Goal: Task Accomplishment & Management: Use online tool/utility

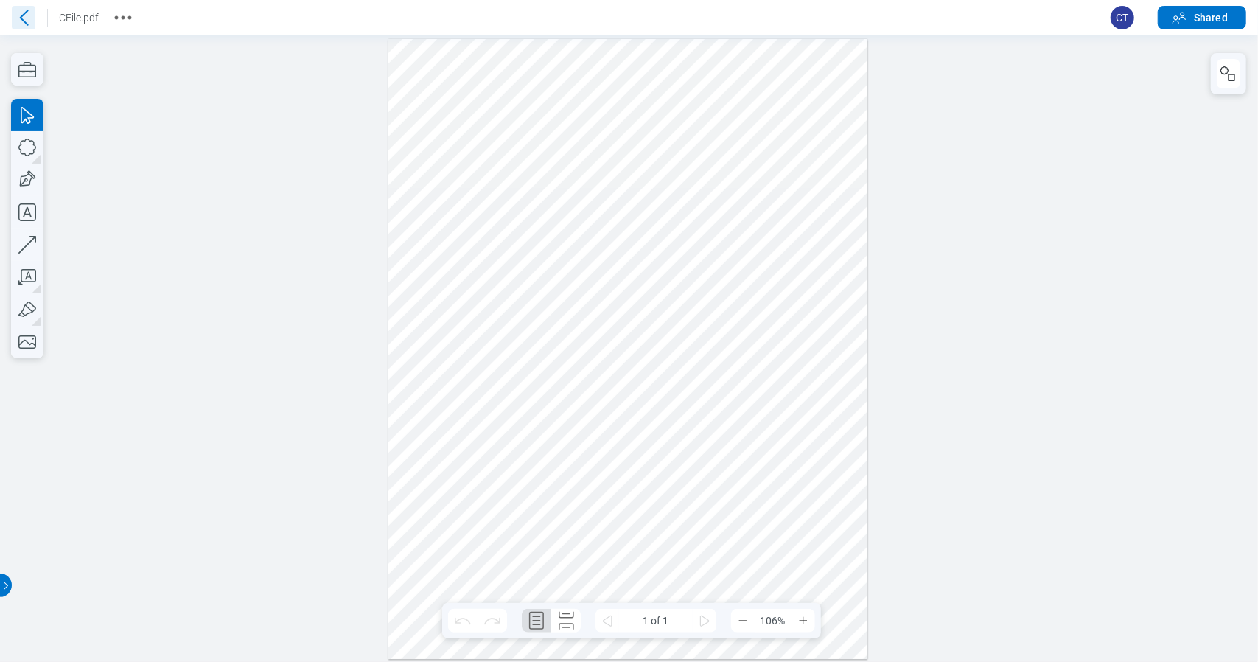
click at [22, 15] on icon at bounding box center [24, 17] width 9 height 15
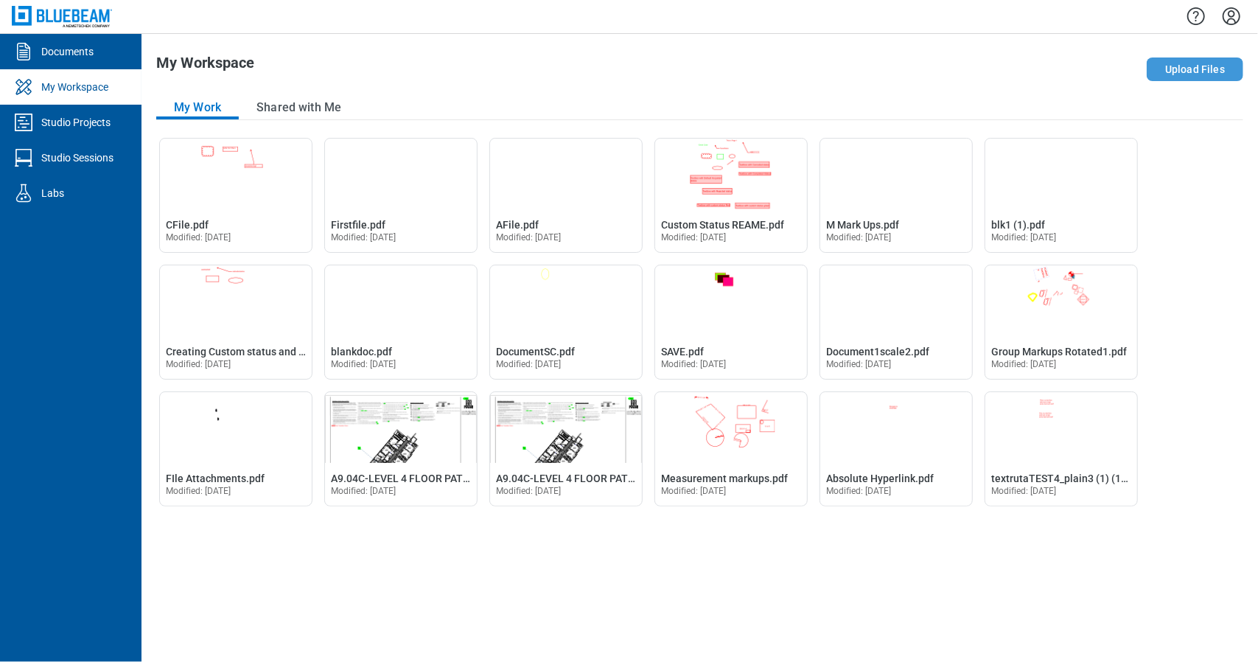
click at [1221, 69] on button "Upload Files" at bounding box center [1195, 69] width 97 height 24
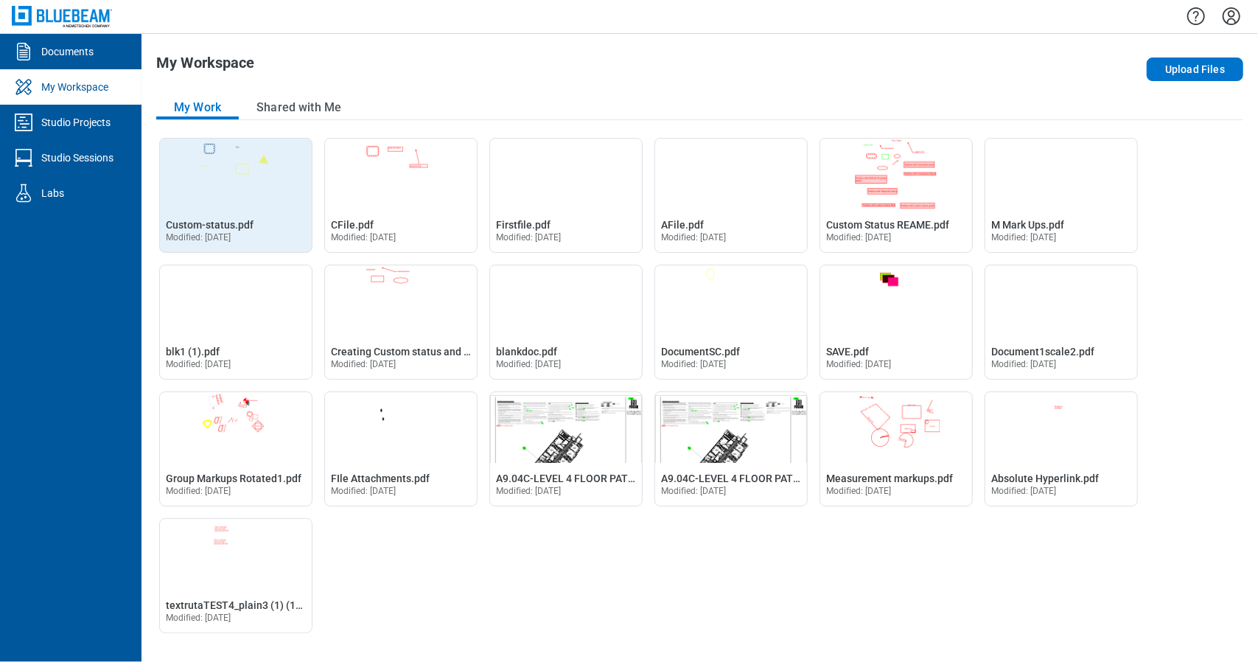
click at [249, 181] on img "Open Custom-status.pdf in Editor" at bounding box center [236, 174] width 152 height 71
click at [229, 153] on img "Open Custom-status.pdf in Editor" at bounding box center [236, 174] width 152 height 71
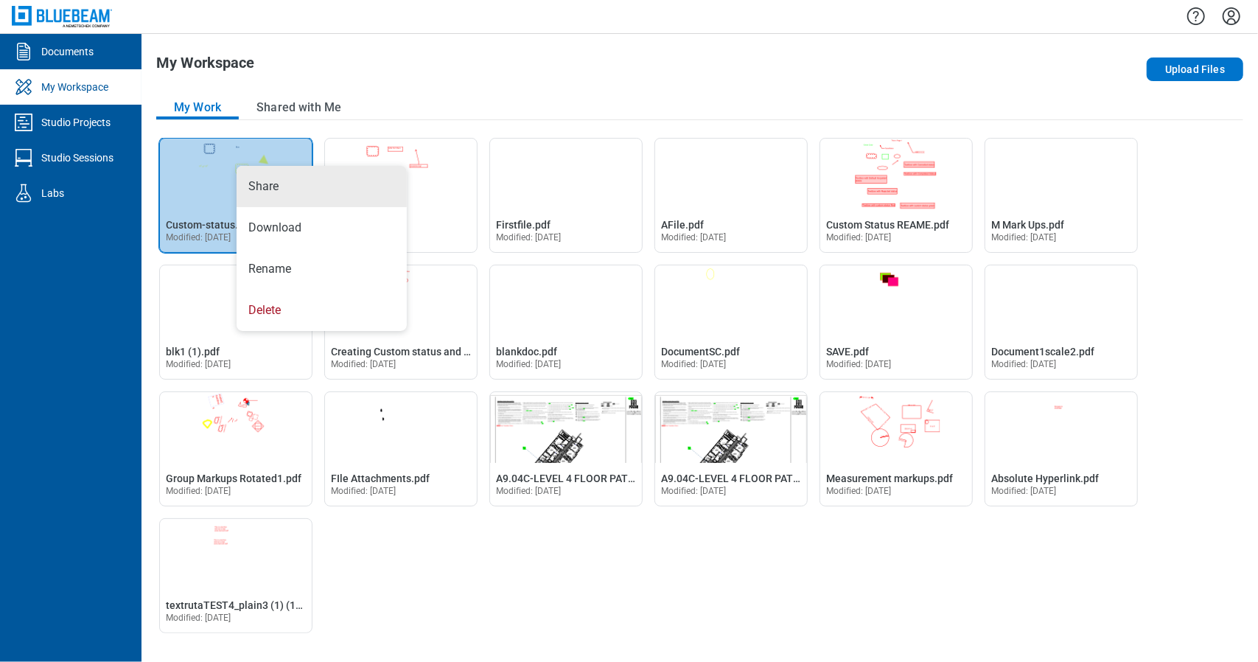
click at [200, 178] on img "Open Custom-status.pdf in Editor" at bounding box center [236, 174] width 152 height 71
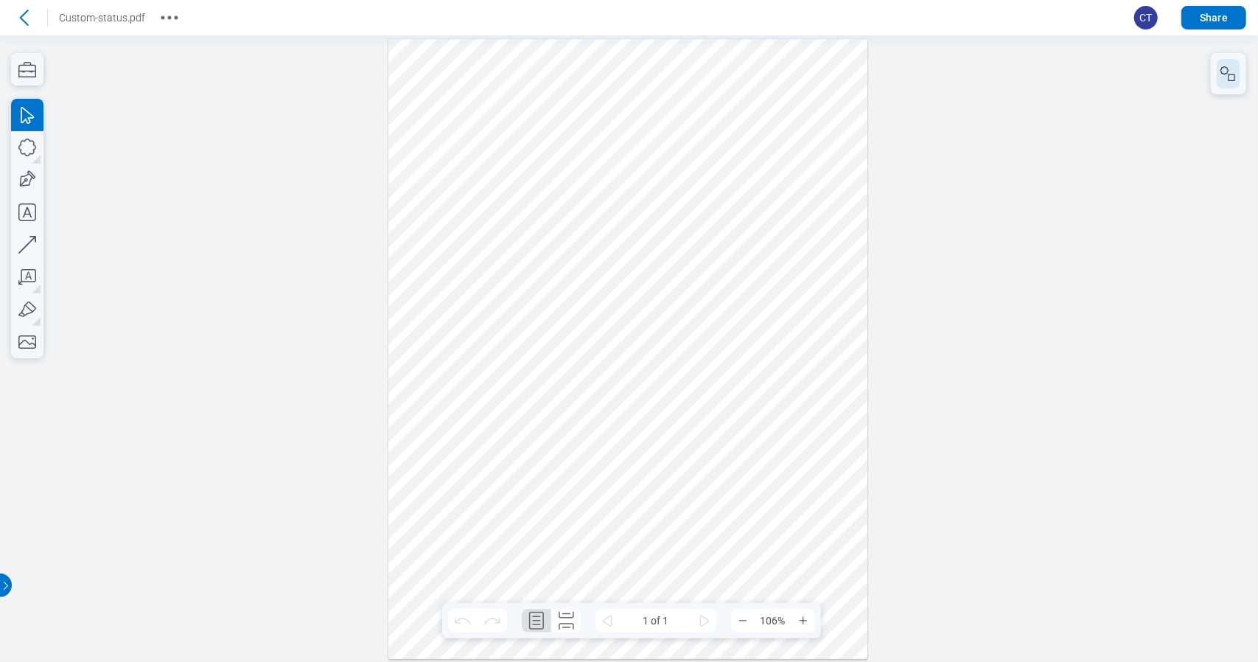
click at [1221, 71] on icon "button" at bounding box center [1229, 74] width 18 height 18
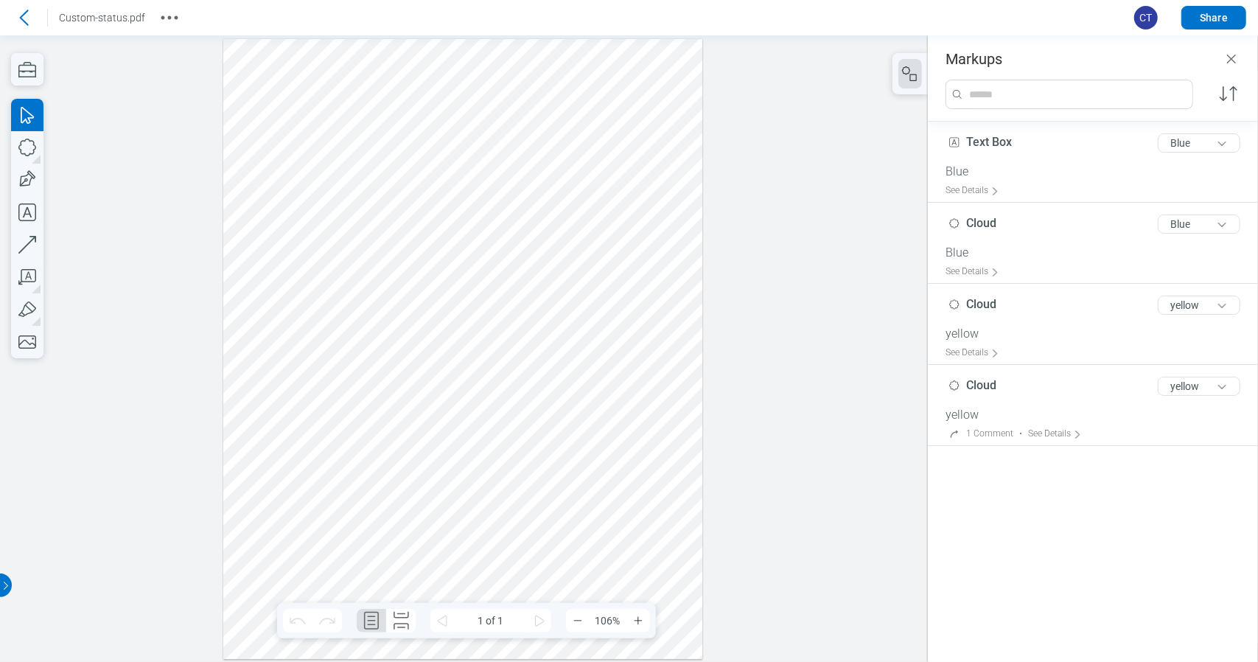
click at [318, 111] on div at bounding box center [462, 348] width 479 height 621
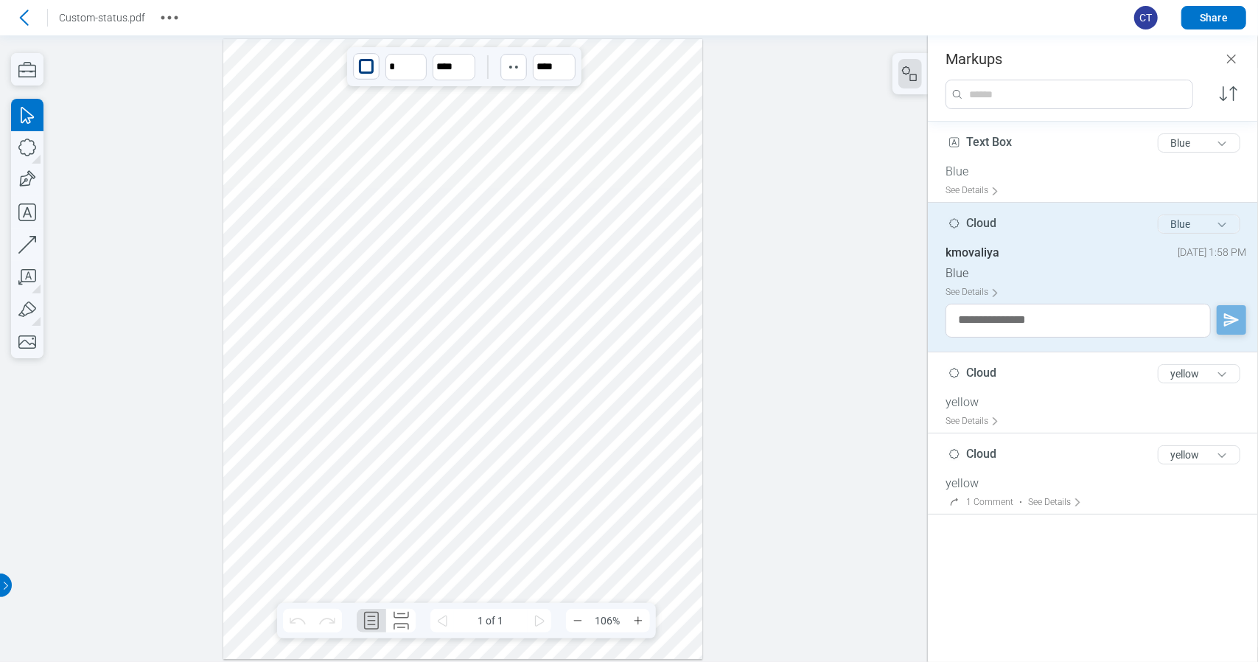
click at [1216, 228] on button "Blue" at bounding box center [1199, 223] width 83 height 19
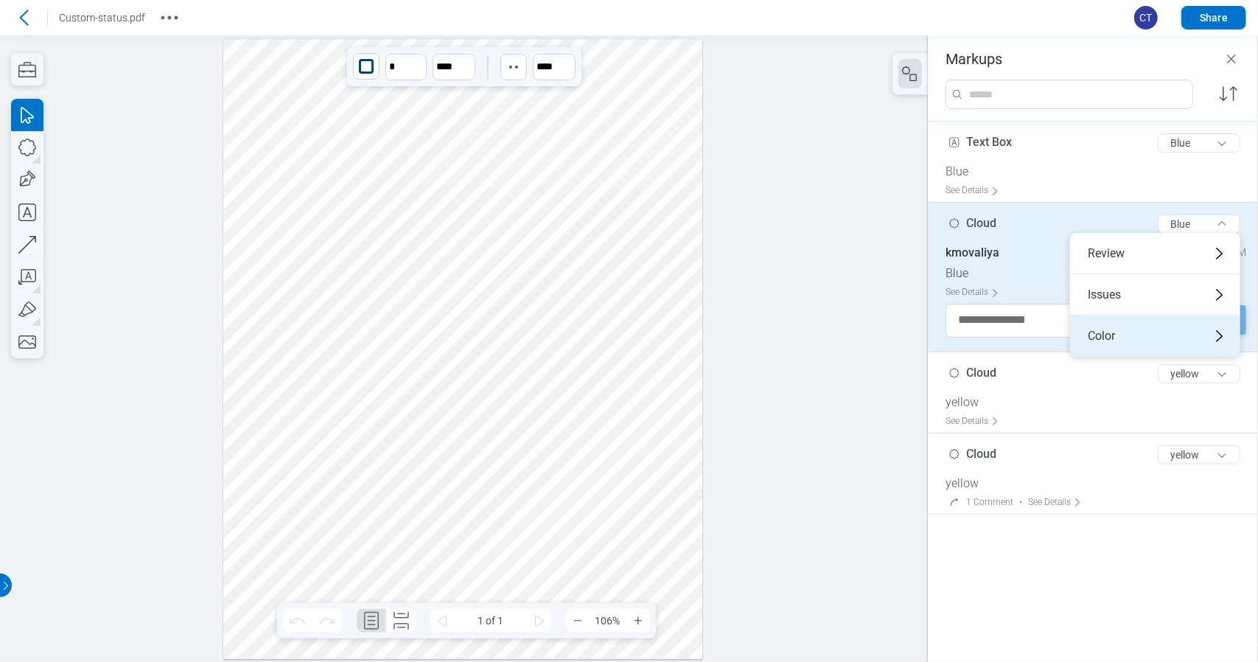
click at [1162, 334] on div "Color" at bounding box center [1155, 335] width 170 height 41
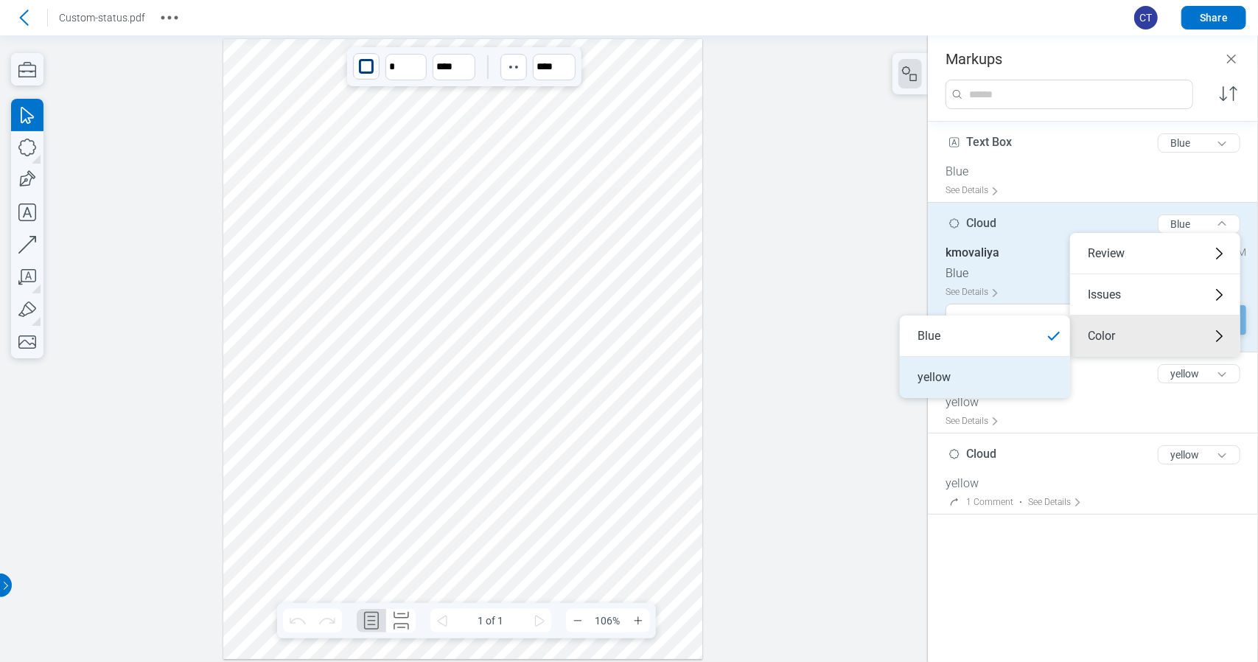
click at [986, 372] on li "yellow" at bounding box center [985, 377] width 170 height 41
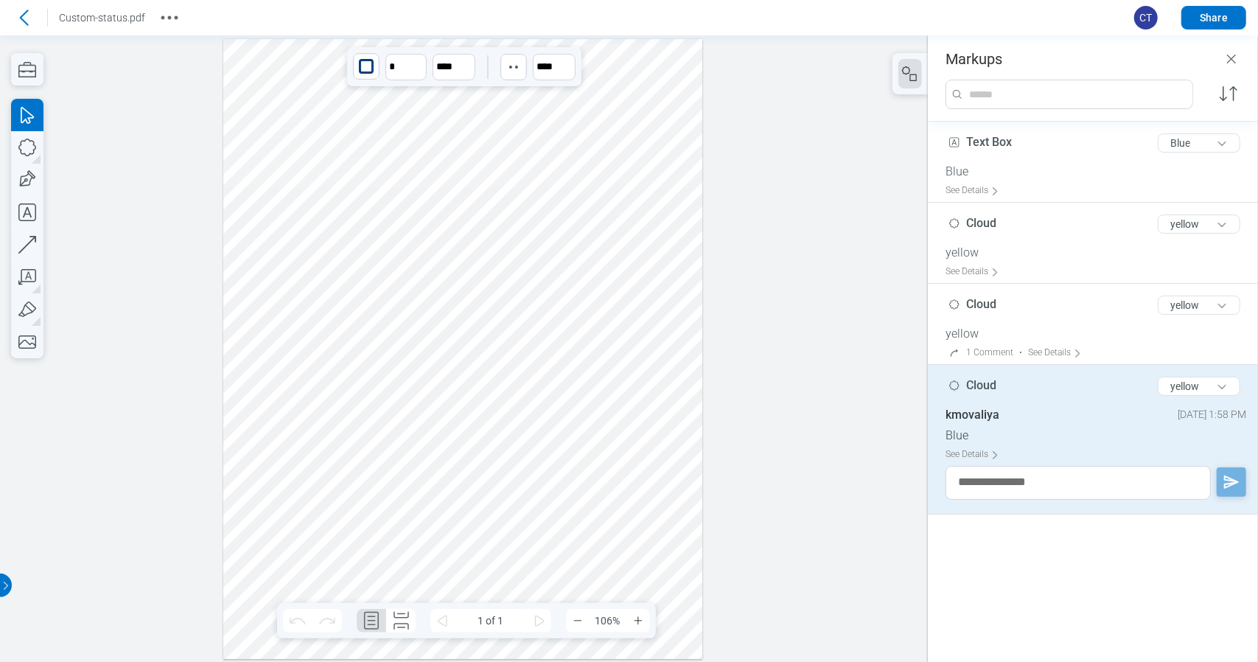
click at [512, 425] on div at bounding box center [462, 348] width 479 height 621
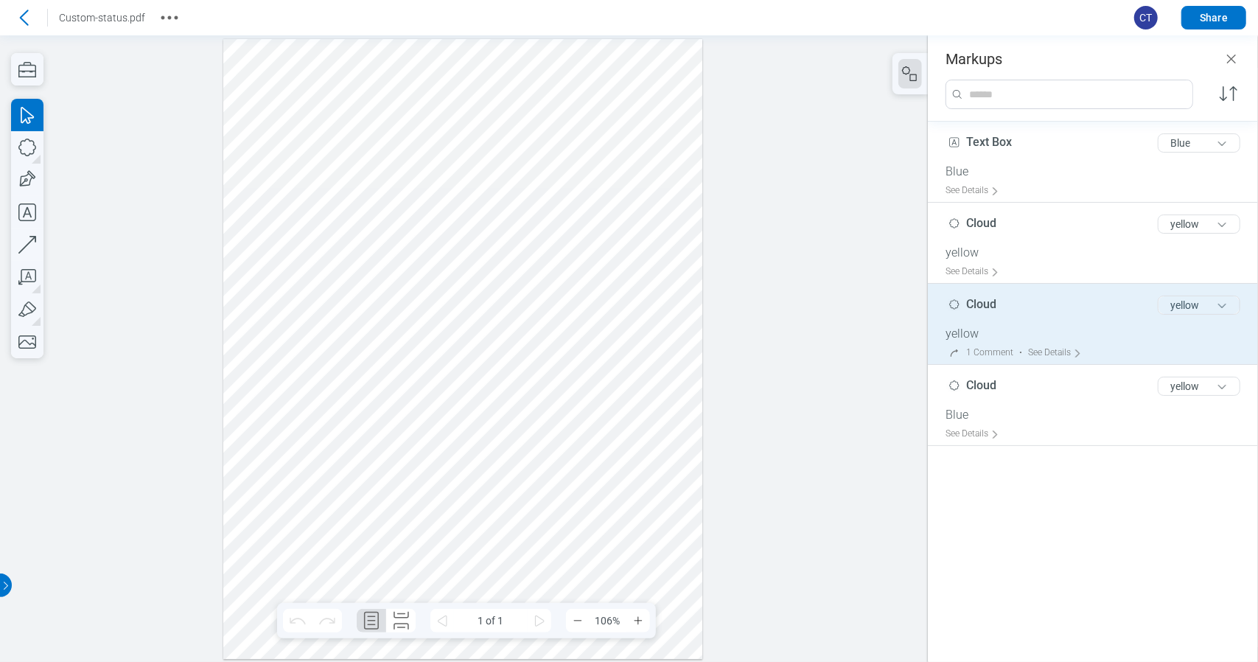
click at [1203, 301] on button "yellow" at bounding box center [1199, 305] width 83 height 19
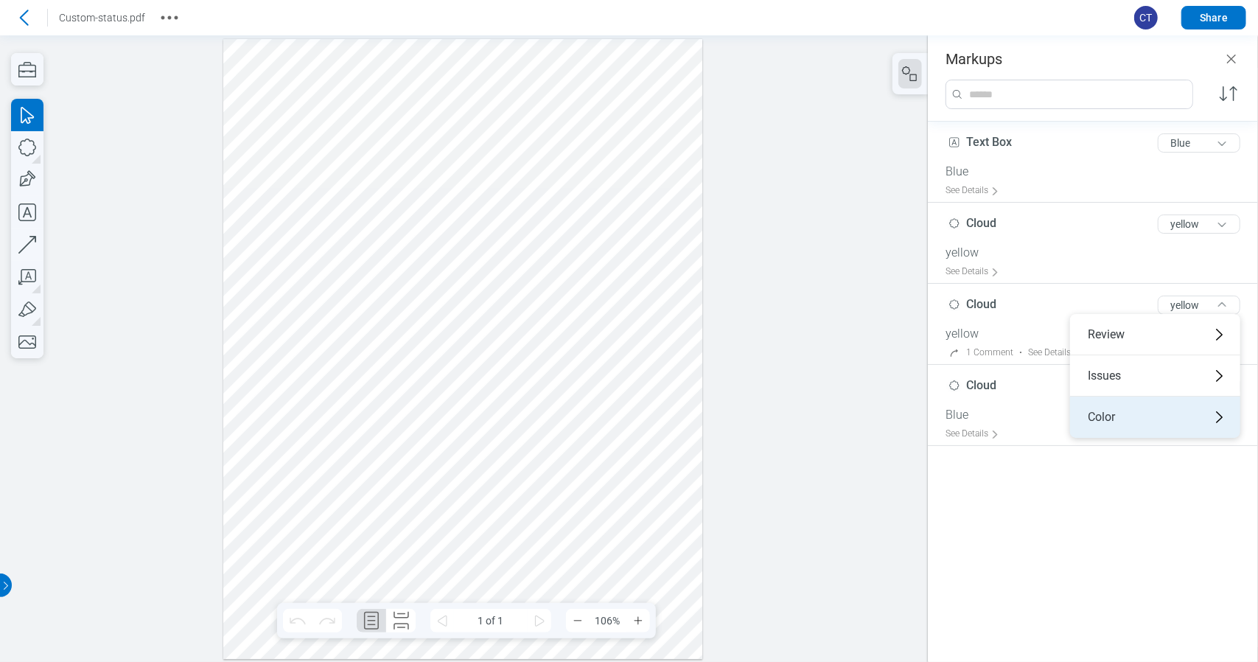
drag, startPoint x: 1138, startPoint y: 416, endPoint x: 1086, endPoint y: 421, distance: 51.8
click at [1137, 416] on div "Color" at bounding box center [1155, 417] width 170 height 41
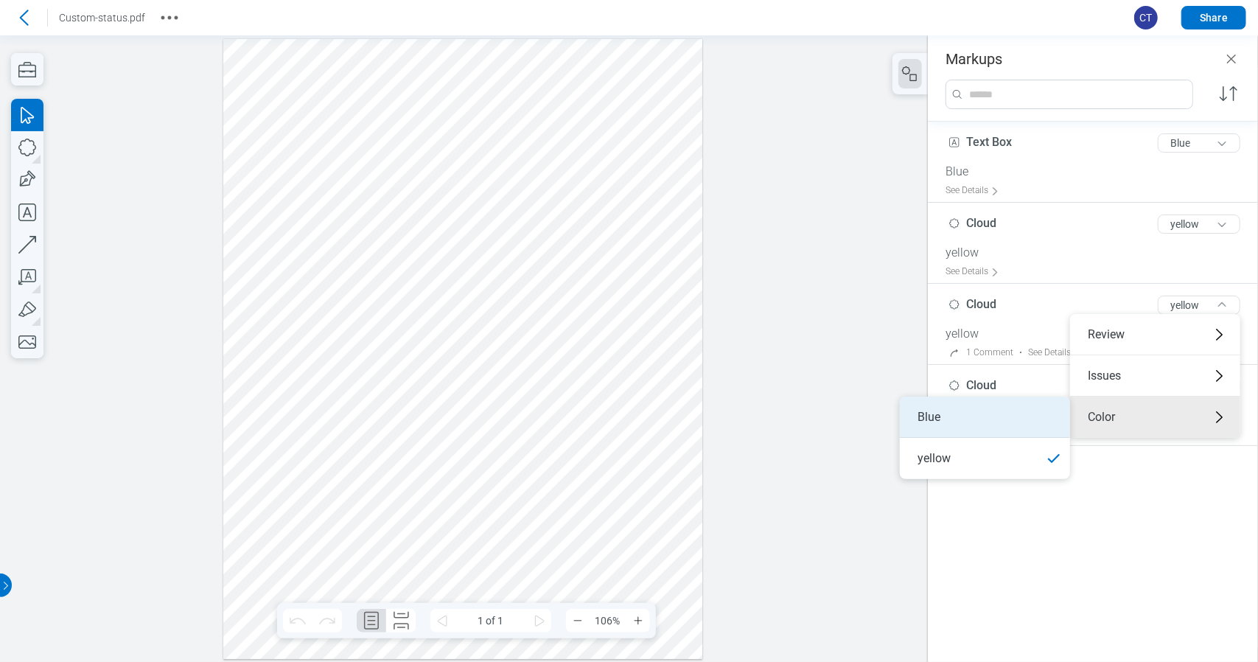
click at [1015, 429] on li "Blue" at bounding box center [985, 417] width 170 height 41
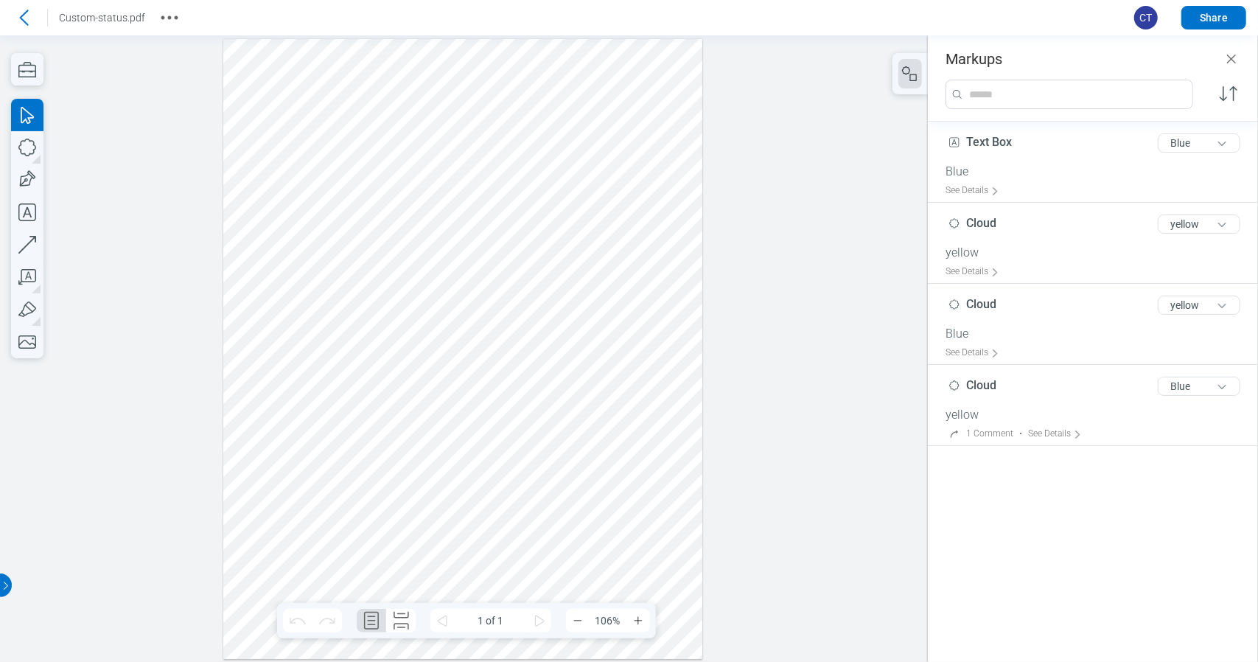
drag, startPoint x: 512, startPoint y: 461, endPoint x: 519, endPoint y: 435, distance: 26.6
click at [512, 460] on div at bounding box center [462, 348] width 479 height 621
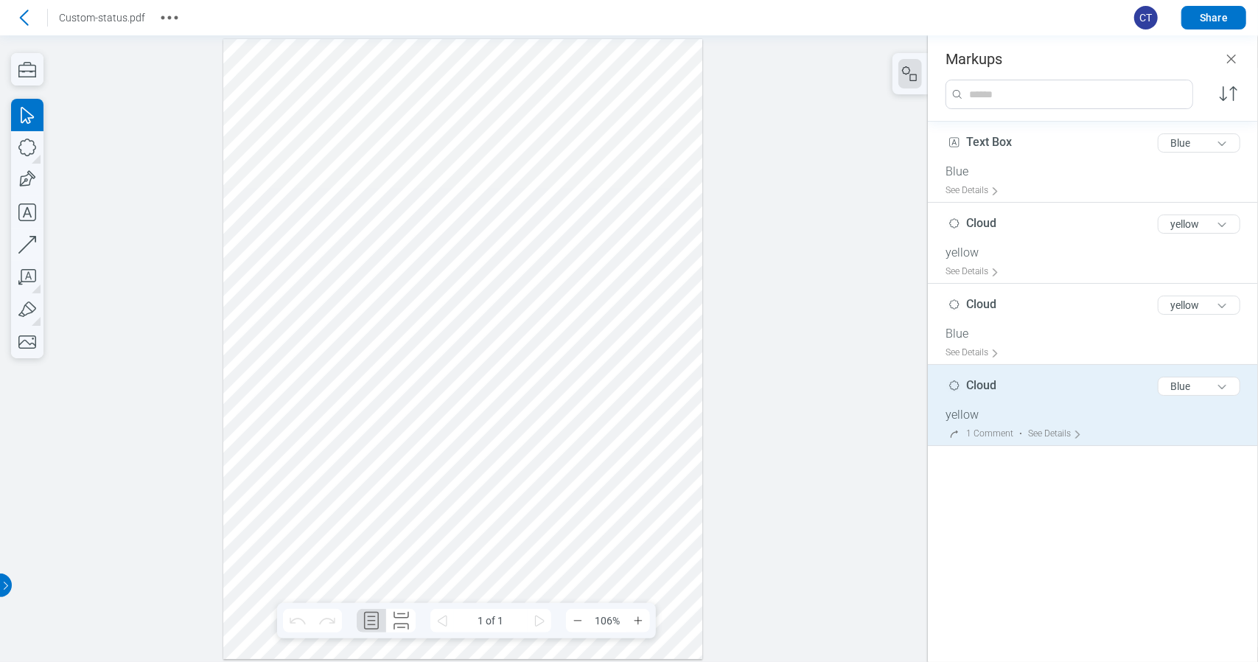
click at [1045, 380] on div "Cloud 5 of 300 characters Blue" at bounding box center [1099, 389] width 307 height 37
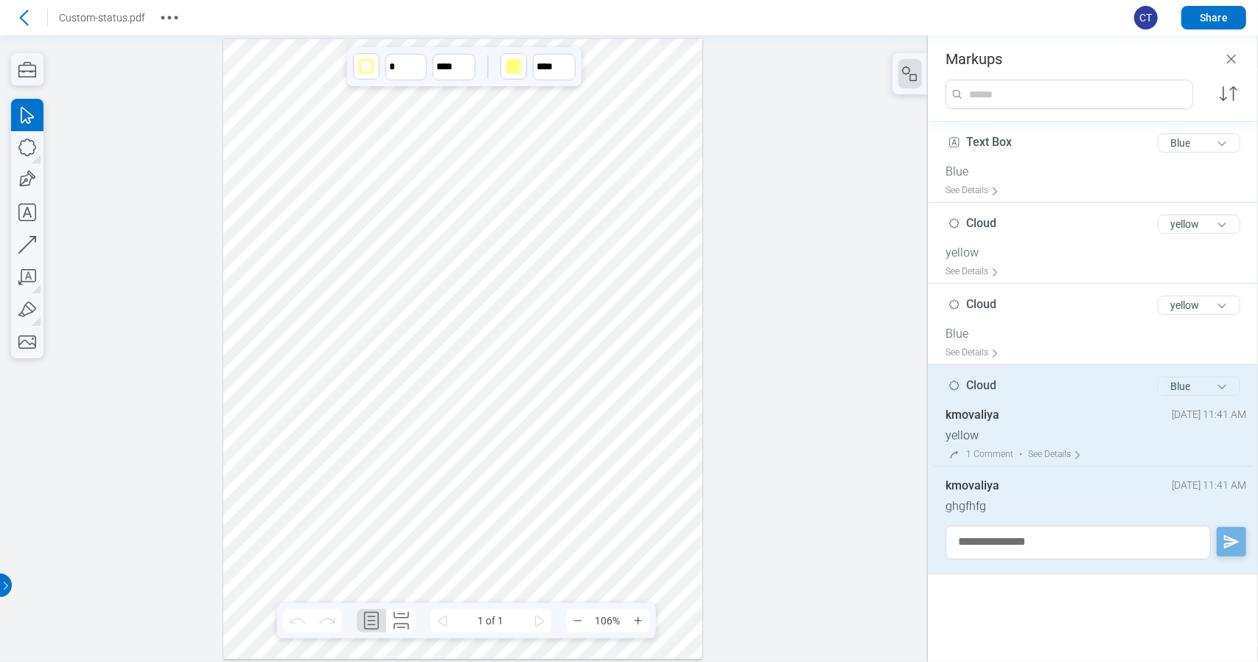
click at [1168, 392] on button "Blue" at bounding box center [1199, 386] width 83 height 19
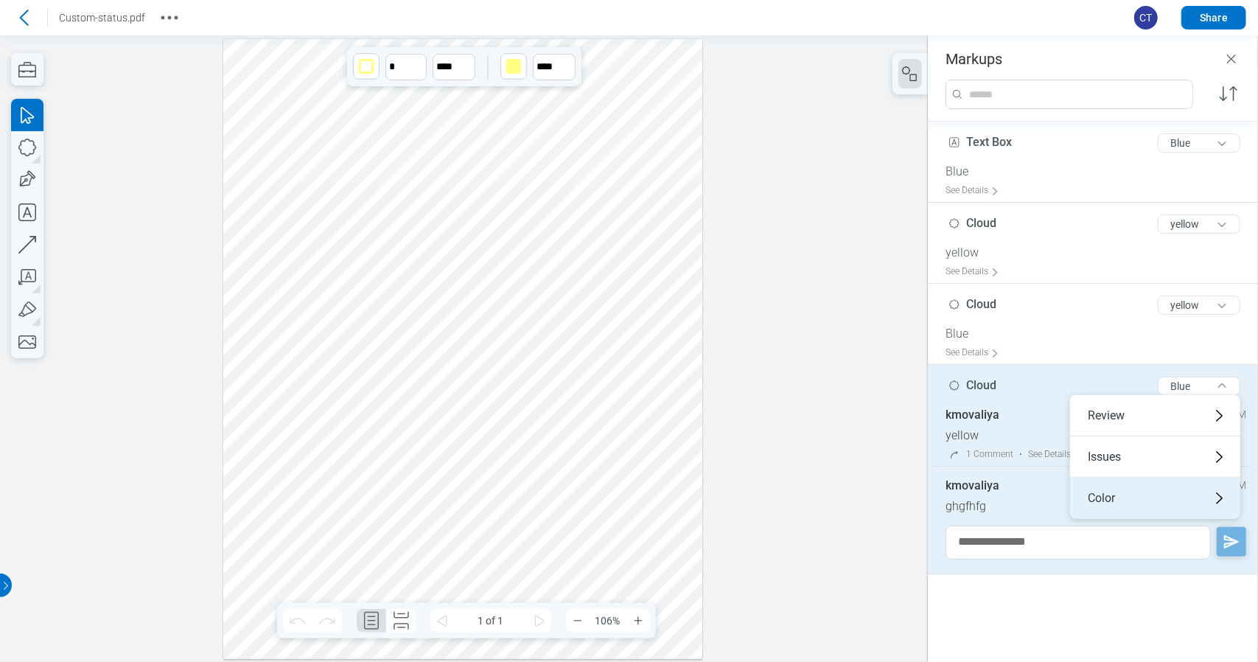
click at [1153, 509] on div "Color" at bounding box center [1155, 498] width 170 height 41
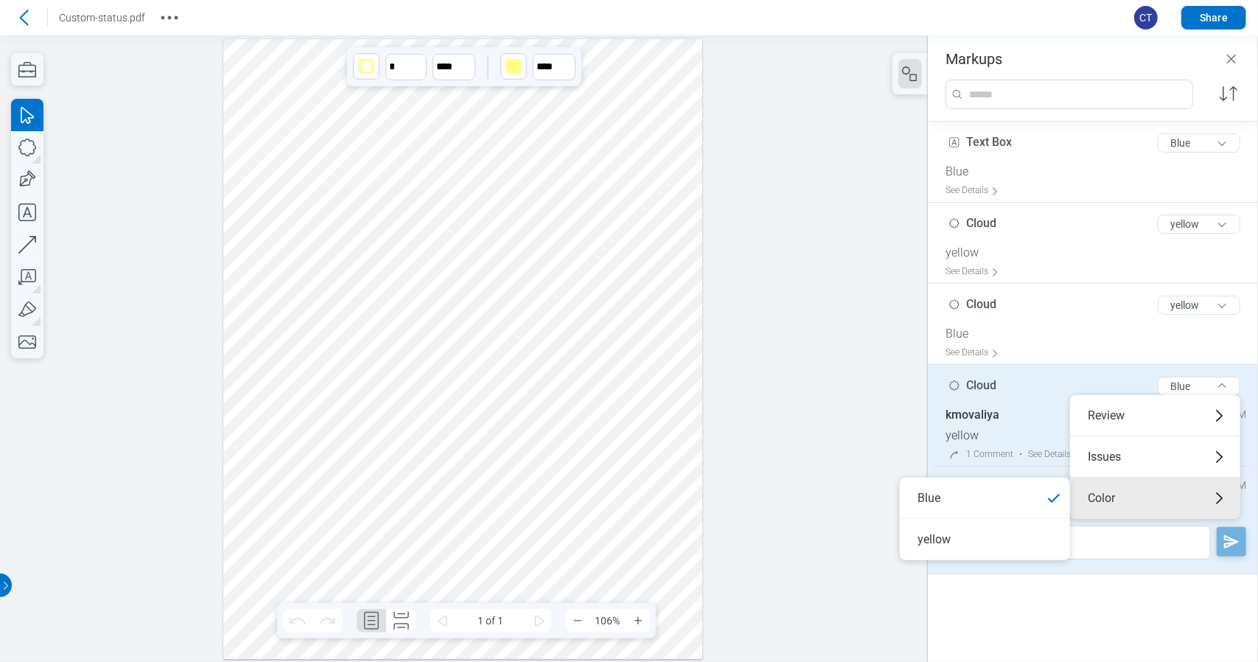
click at [1010, 523] on li "yellow" at bounding box center [985, 539] width 170 height 41
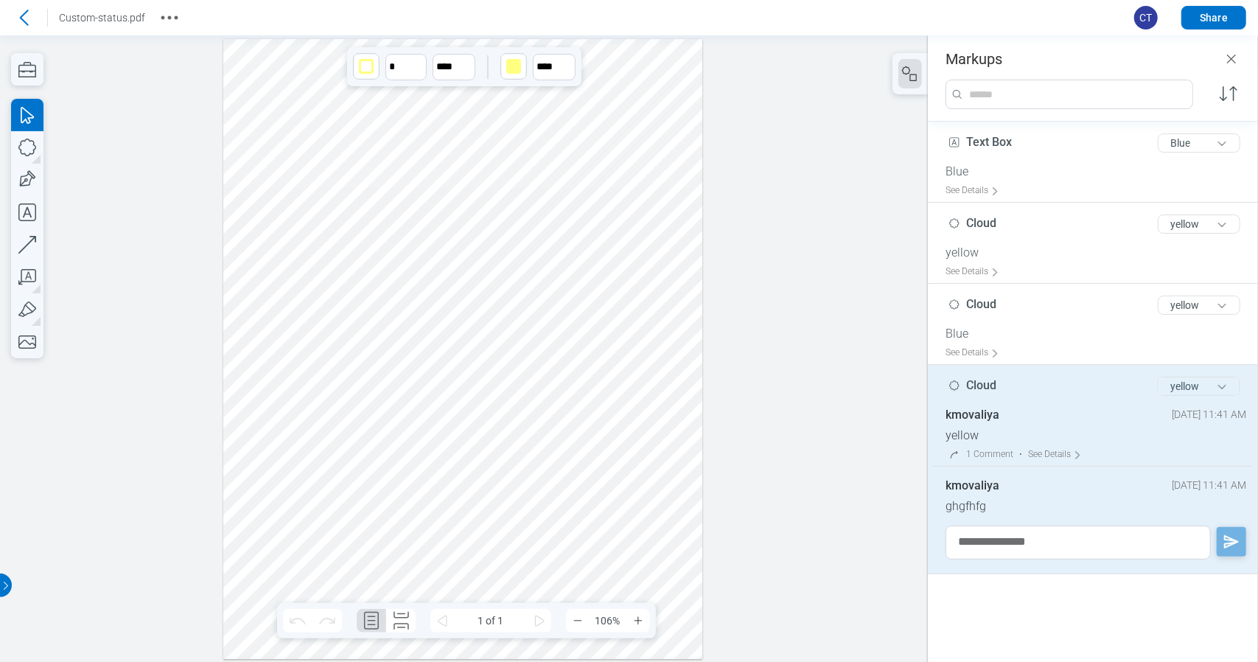
click at [1207, 395] on div "yellow" at bounding box center [1199, 386] width 94 height 31
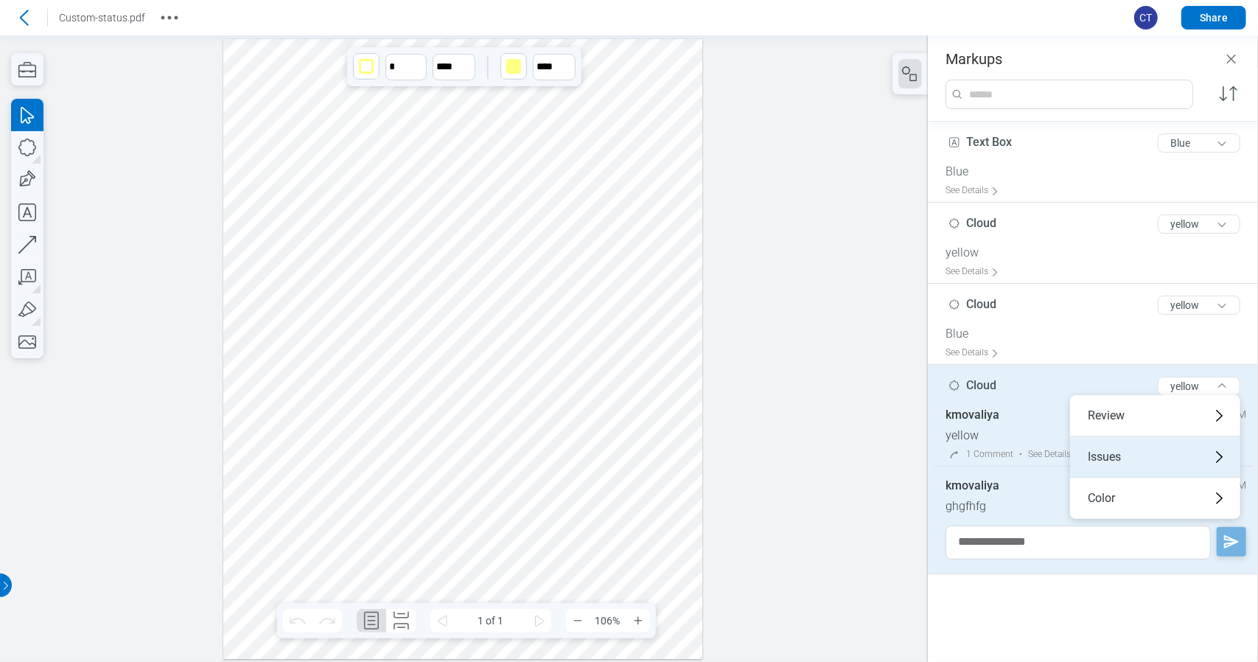
click at [1106, 465] on div "Issues" at bounding box center [1155, 456] width 170 height 41
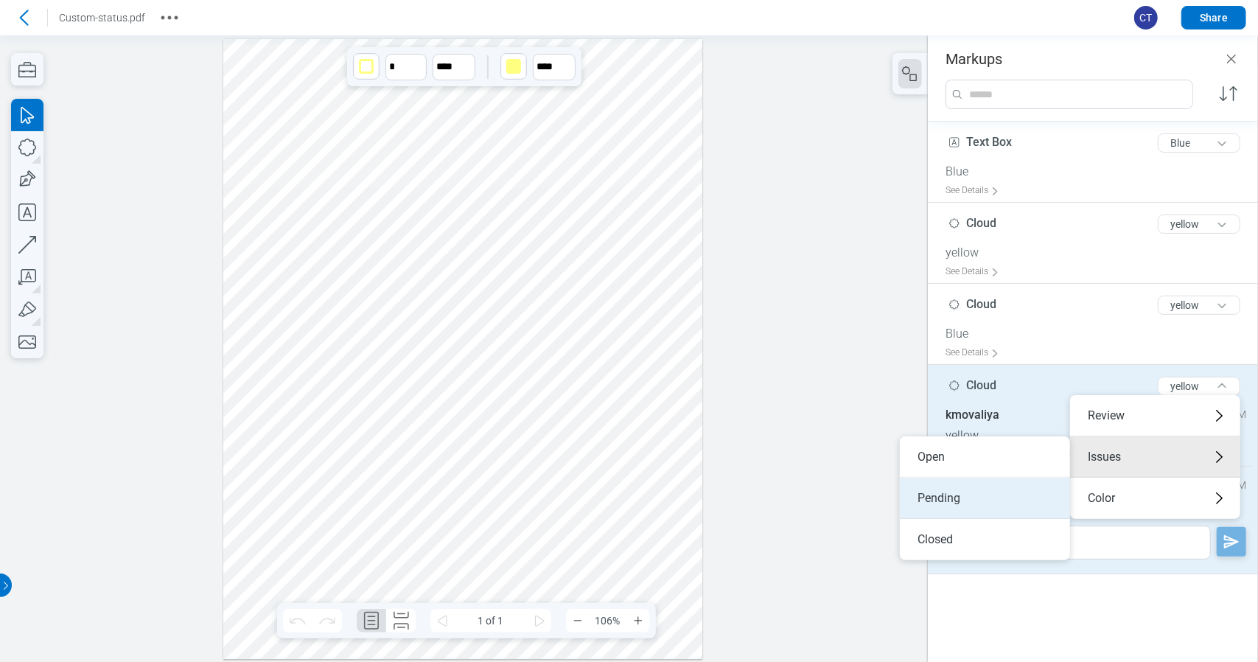
click at [1020, 496] on li "Pending" at bounding box center [985, 498] width 170 height 41
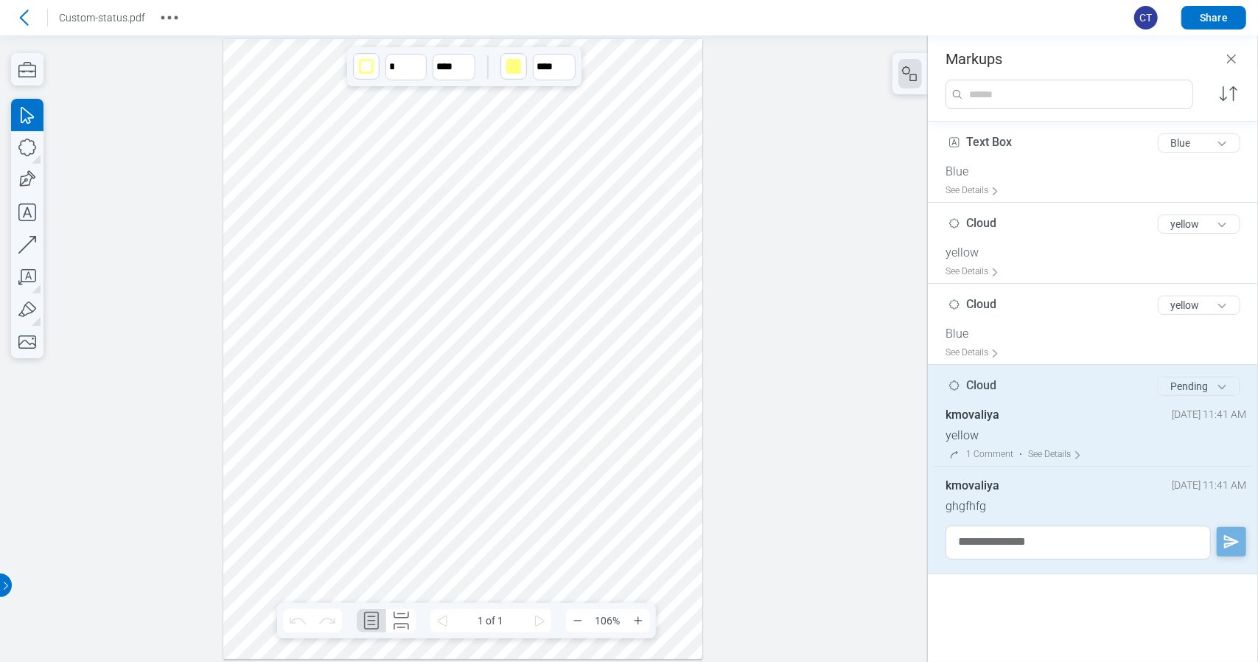
click at [1191, 388] on button "Pending" at bounding box center [1199, 386] width 83 height 19
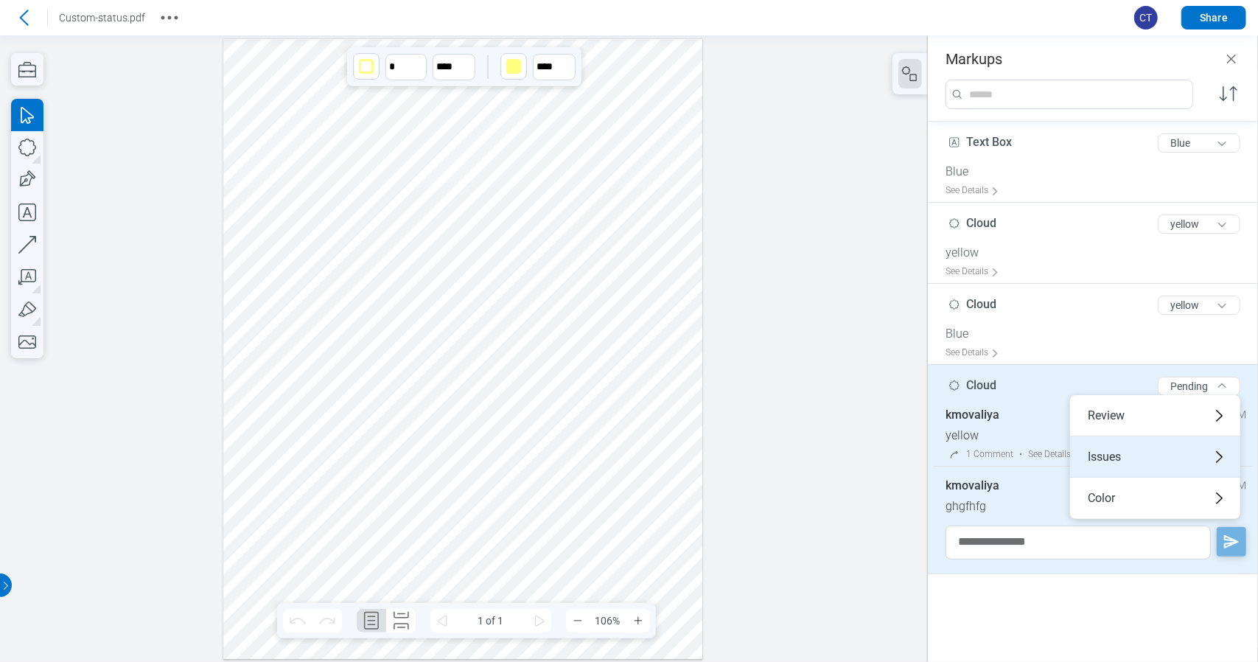
click at [1128, 459] on div "Issues" at bounding box center [1155, 456] width 170 height 41
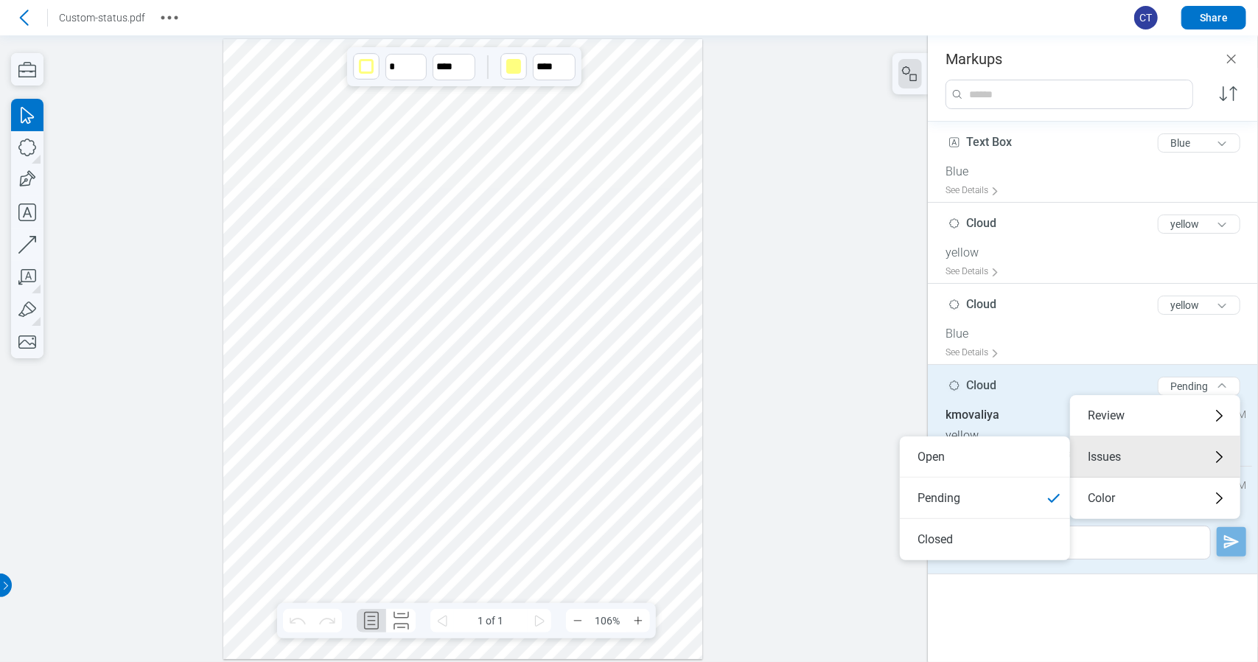
click at [992, 523] on li "Closed" at bounding box center [985, 539] width 170 height 41
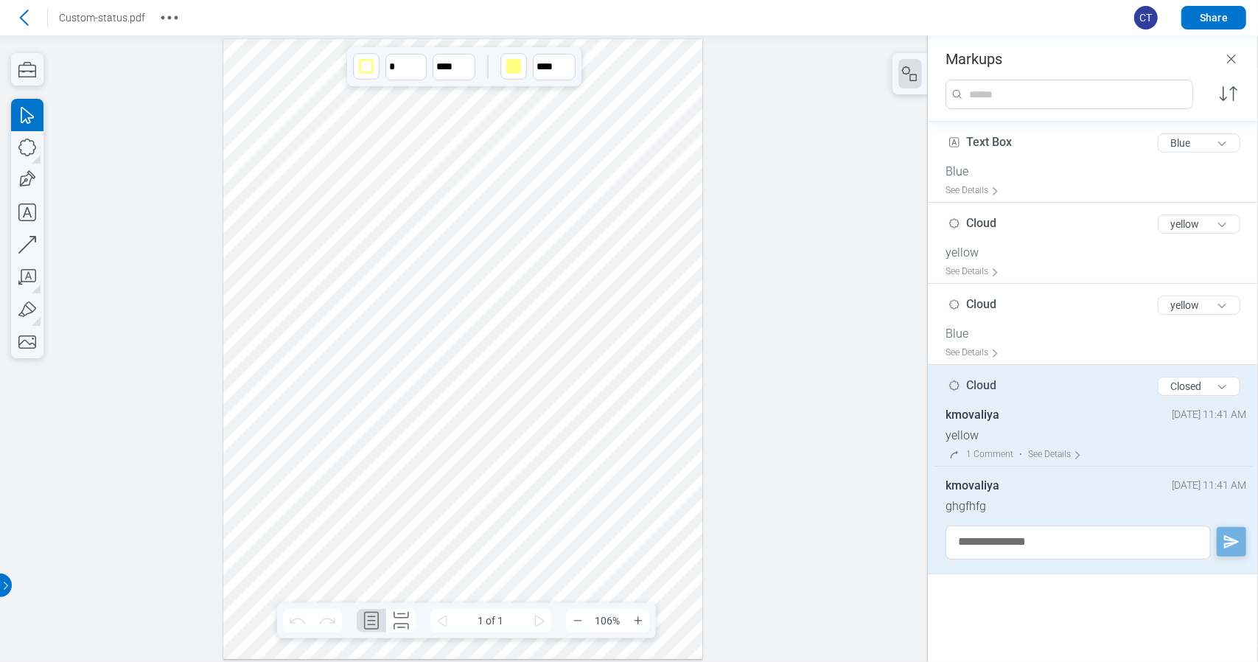
click at [976, 454] on div "1 Comment" at bounding box center [989, 454] width 47 height 11
click at [959, 450] on icon at bounding box center [955, 455] width 12 height 12
click at [415, 364] on div at bounding box center [462, 348] width 479 height 621
